Goal: Task Accomplishment & Management: Complete application form

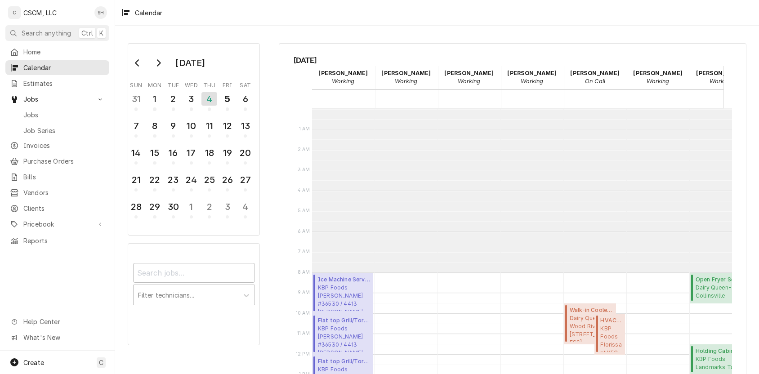
scroll to position [164, 0]
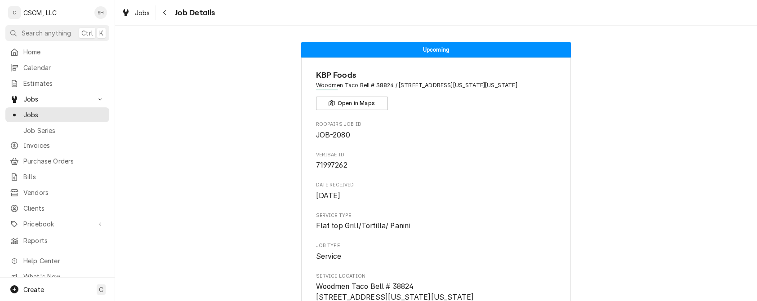
click at [161, 14] on div "Navigate back" at bounding box center [165, 12] width 9 height 9
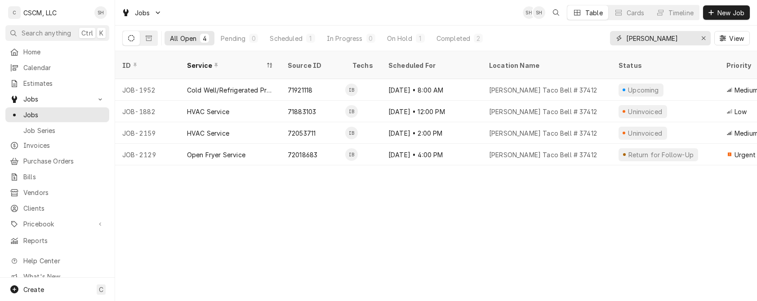
drag, startPoint x: 667, startPoint y: 38, endPoint x: 453, endPoint y: -6, distance: 218.5
click at [453, 0] on html "C CSCM, LLC SH Search anything Ctrl K Home Calendar Estimates Jobs Jobs Job Ser…" at bounding box center [378, 150] width 757 height 301
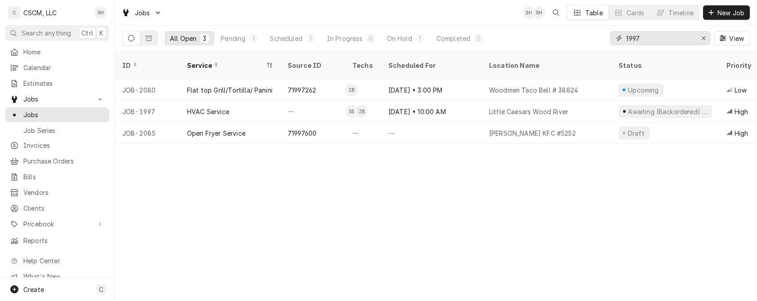
type input "1997"
click at [441, 122] on div "—" at bounding box center [431, 133] width 101 height 22
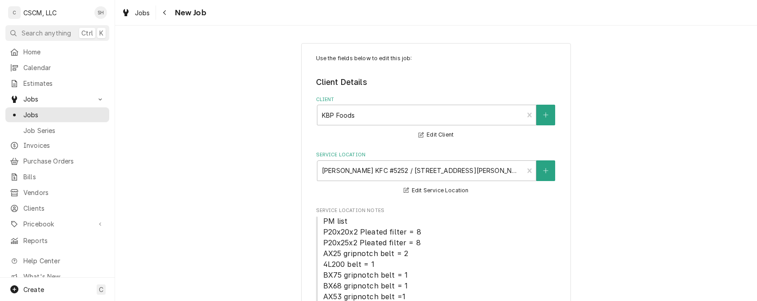
type textarea "x"
click at [164, 14] on icon "Navigate back" at bounding box center [165, 12] width 4 height 6
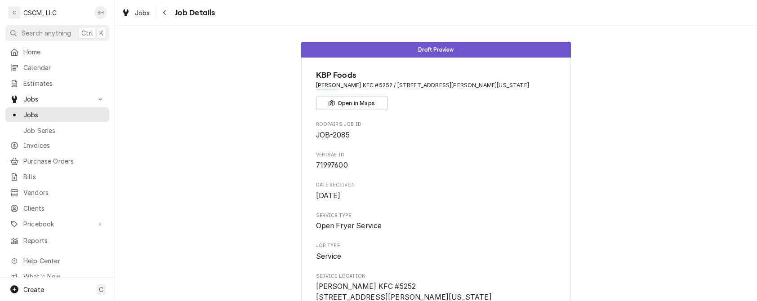
click at [166, 12] on icon "Navigate back" at bounding box center [165, 12] width 4 height 6
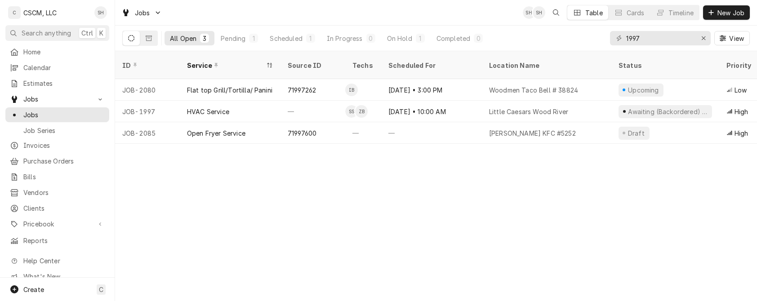
click at [233, 39] on div "Pending" at bounding box center [233, 38] width 25 height 9
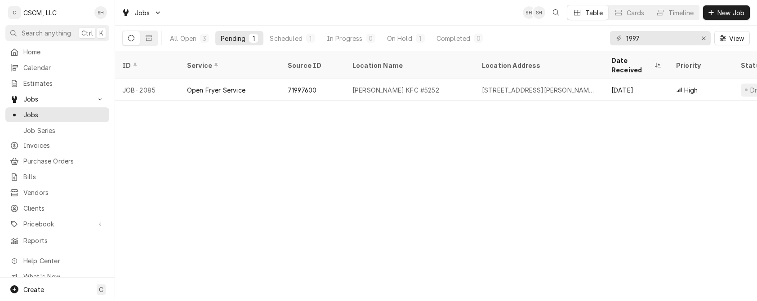
click at [275, 35] on div "Scheduled" at bounding box center [286, 38] width 32 height 9
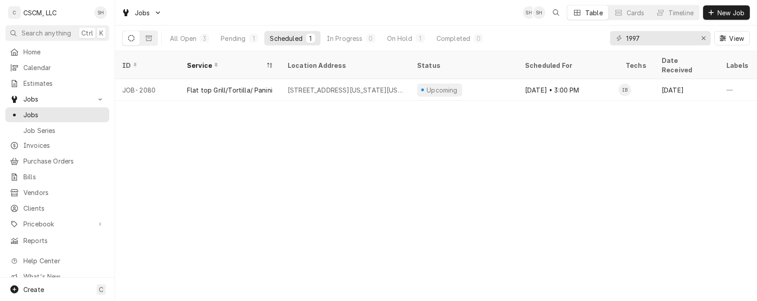
click at [182, 33] on button "All Open 3" at bounding box center [190, 38] width 50 height 14
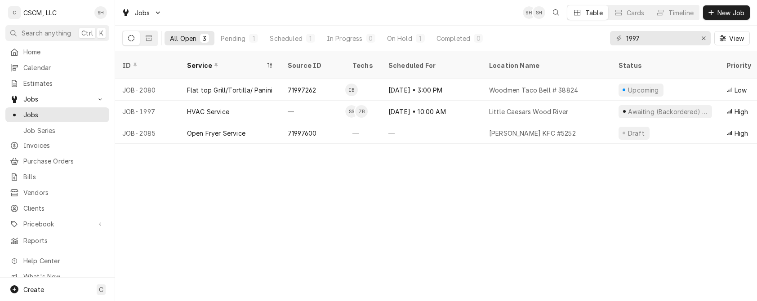
click at [204, 107] on div "HVAC Service" at bounding box center [208, 111] width 42 height 9
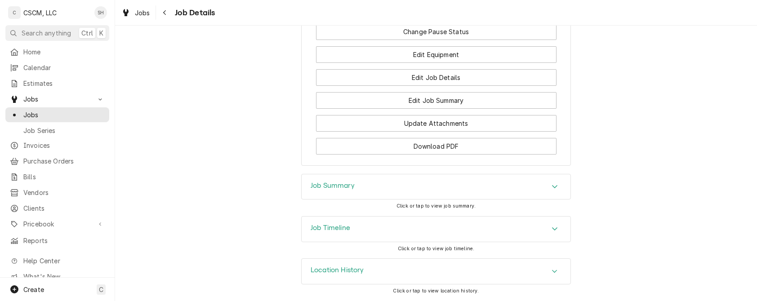
scroll to position [1315, 0]
click at [454, 179] on div "Job Summary" at bounding box center [436, 187] width 269 height 25
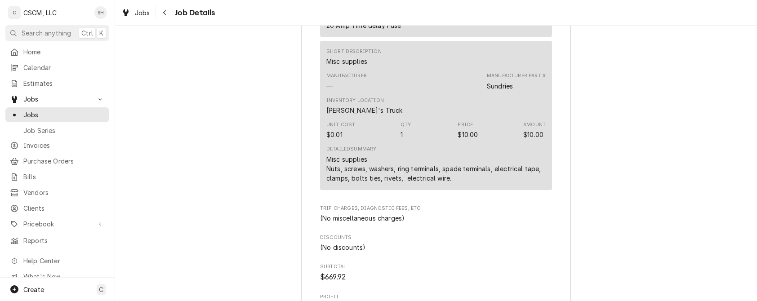
scroll to position [2453, 0]
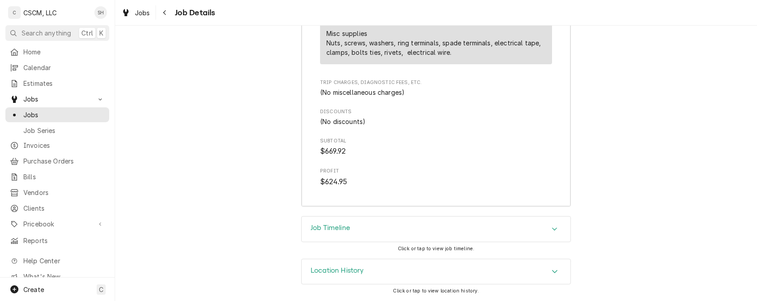
click at [520, 226] on div "Job Timeline" at bounding box center [436, 229] width 269 height 25
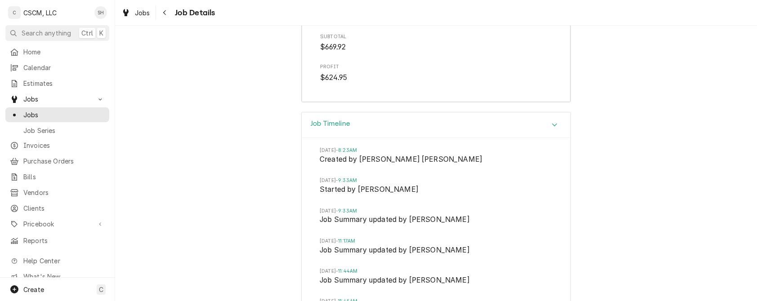
scroll to position [2633, 0]
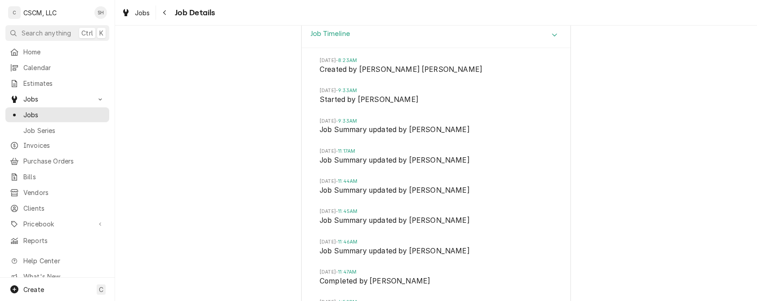
click at [163, 13] on icon "Navigate back" at bounding box center [165, 12] width 4 height 6
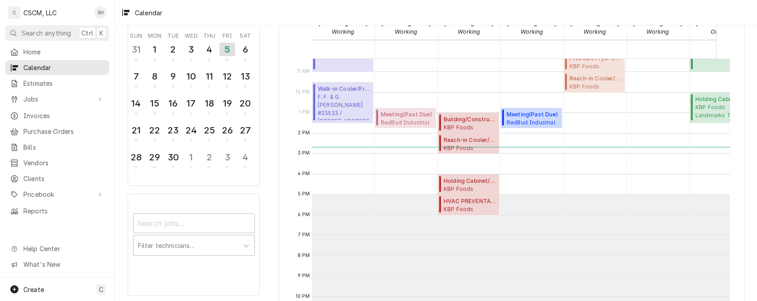
scroll to position [233, 0]
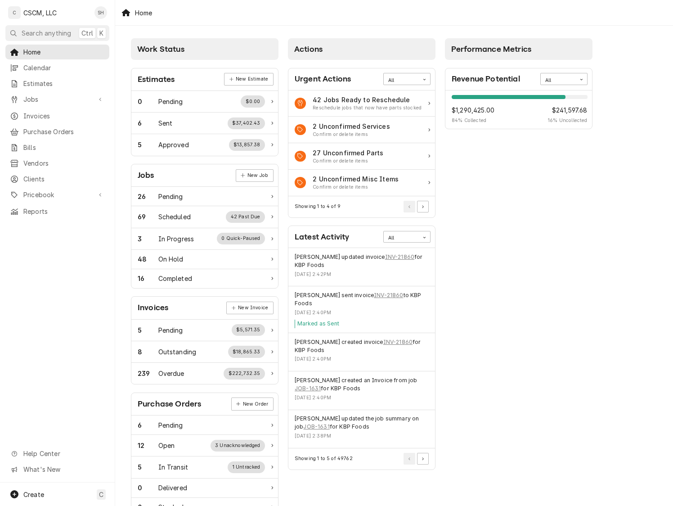
click at [51, 113] on span "Invoices" at bounding box center [63, 115] width 81 height 9
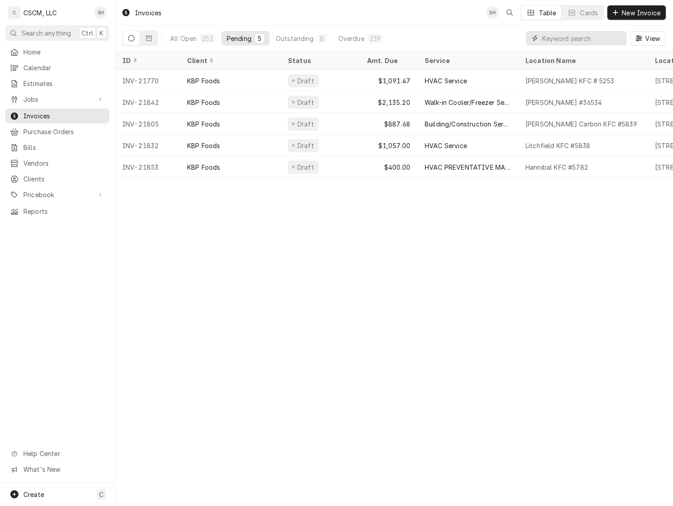
click at [555, 35] on input "Dynamic Content Wrapper" at bounding box center [582, 38] width 80 height 14
click at [315, 260] on div "Invoices SH Table Cards New Invoice All Open 252 Pending 5 Outstanding 8 Overdu…" at bounding box center [394, 253] width 558 height 506
click at [442, 30] on div "All Open 252 Pending 5 Outstanding 8 Overdue 239 View" at bounding box center [393, 38] width 543 height 25
click at [313, 250] on div "Invoices SH Table Cards New Invoice All Open 252 Pending 5 Outstanding 8 Overdu…" at bounding box center [394, 253] width 558 height 506
click at [189, 39] on div "All Open" at bounding box center [183, 38] width 27 height 9
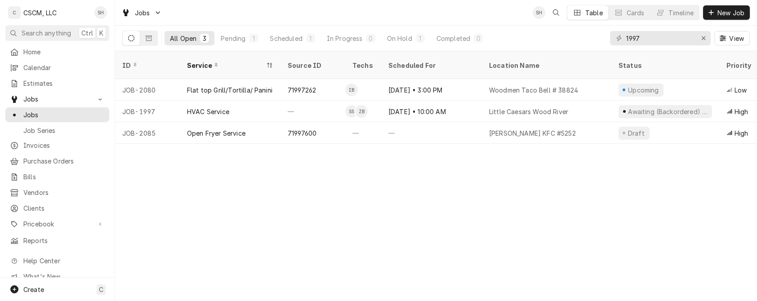
click at [740, 13] on span "New Job" at bounding box center [731, 12] width 31 height 9
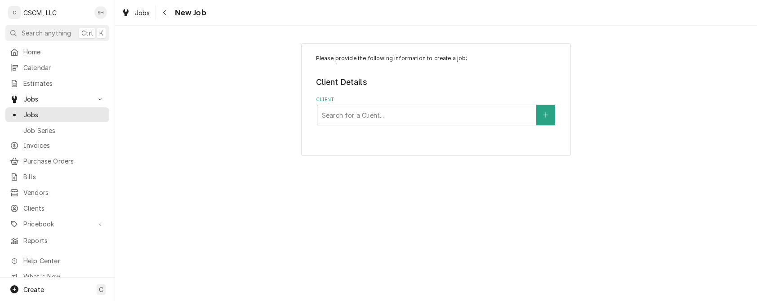
click at [397, 113] on div "Client" at bounding box center [427, 115] width 210 height 16
click at [254, 110] on div "Please provide the following information to create a job: Client Details Client…" at bounding box center [436, 99] width 642 height 129
